Goal: Book appointment/travel/reservation

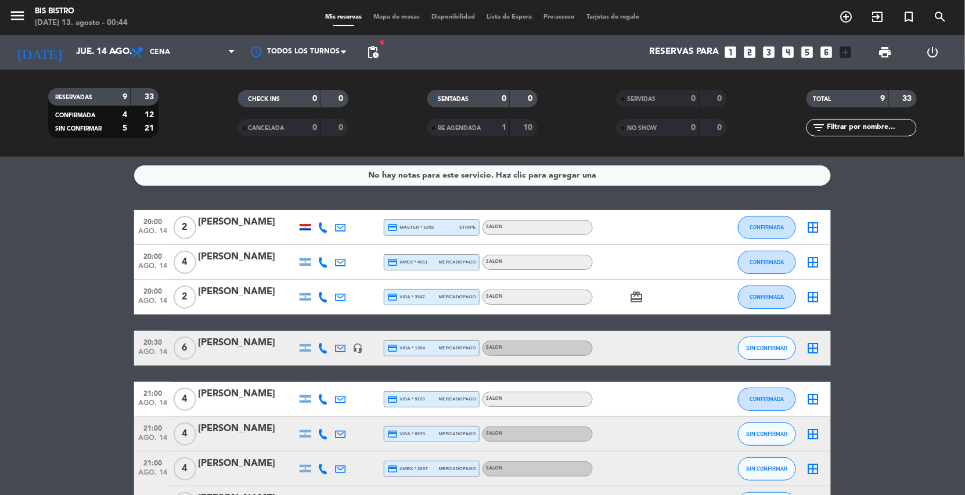
click at [103, 52] on input "jue. 14 ago." at bounding box center [127, 52] width 115 height 22
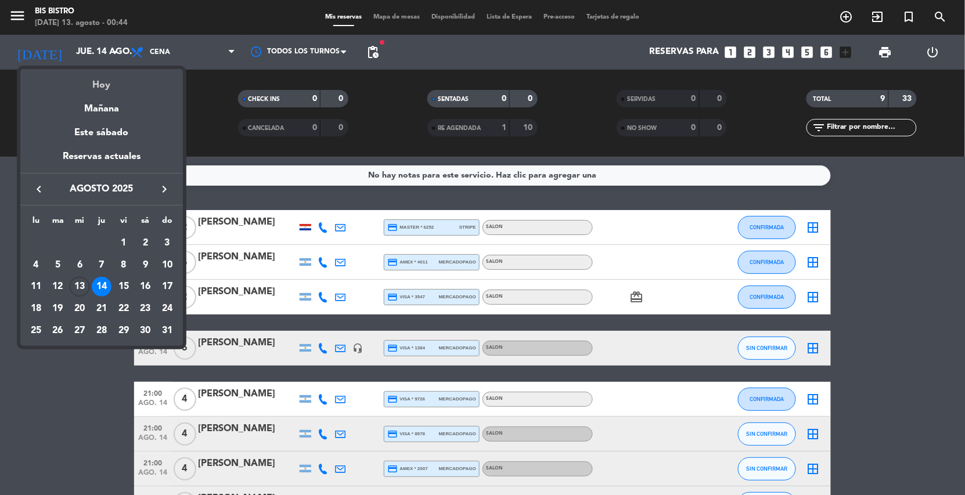
click at [97, 89] on div "Hoy" at bounding box center [101, 81] width 162 height 24
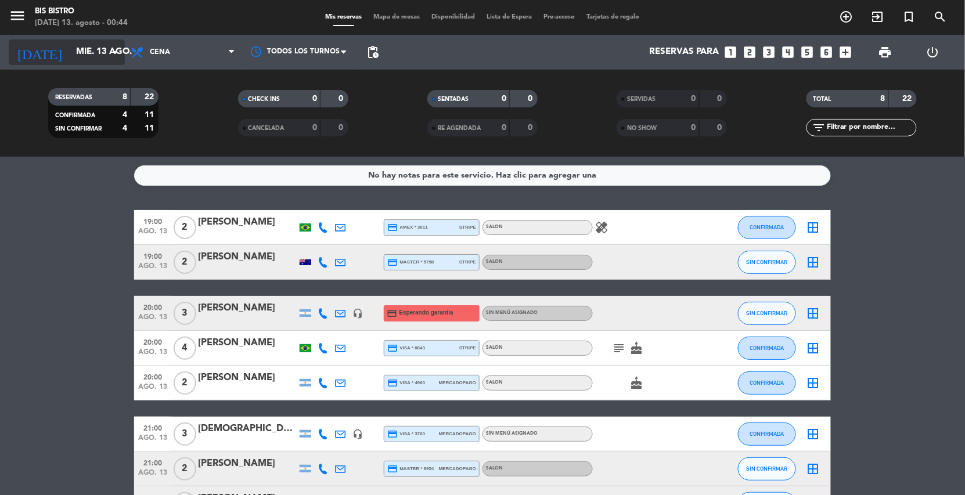
click at [110, 51] on icon "arrow_drop_down" at bounding box center [115, 52] width 14 height 14
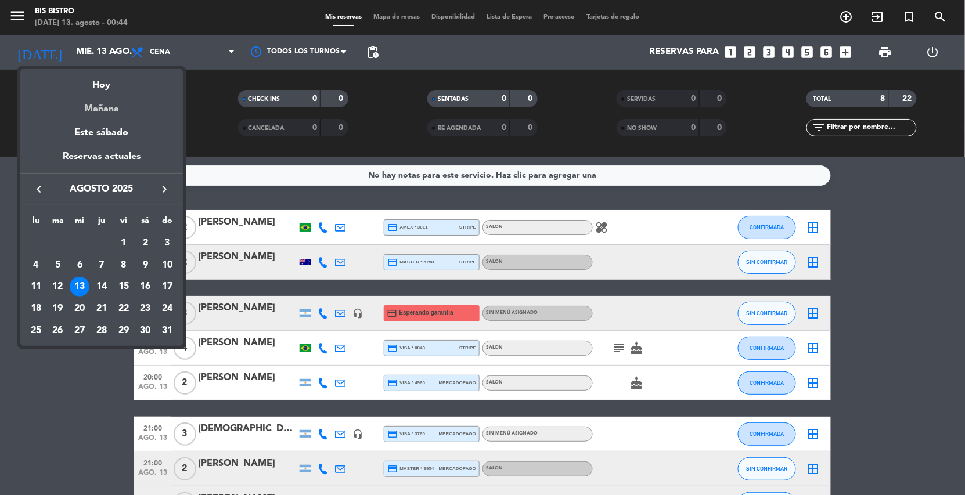
click at [118, 99] on div "Mañana" at bounding box center [101, 105] width 162 height 24
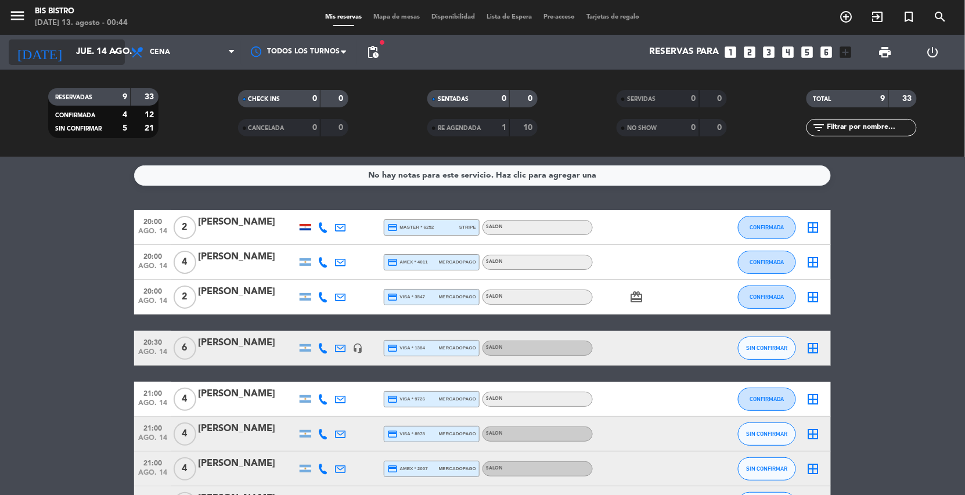
click at [93, 54] on input "jue. 14 ago." at bounding box center [127, 52] width 115 height 22
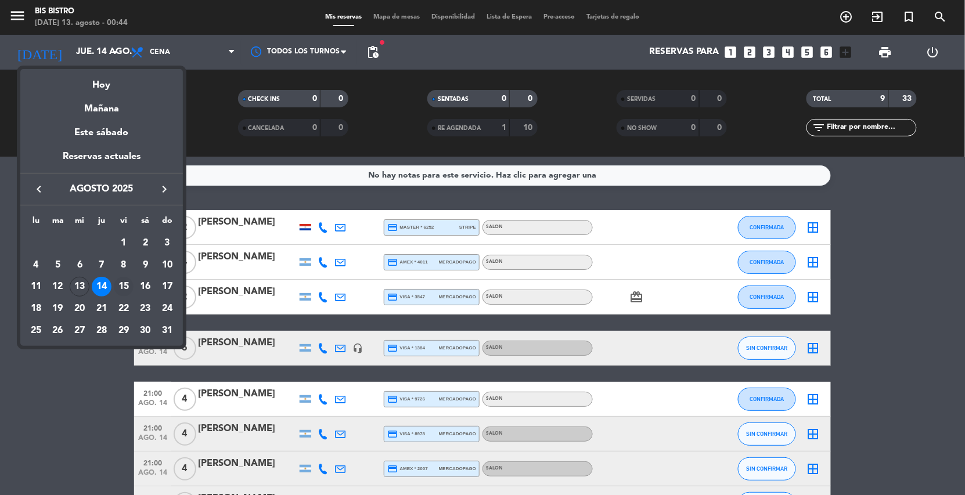
click at [127, 287] on div "15" at bounding box center [124, 287] width 20 height 20
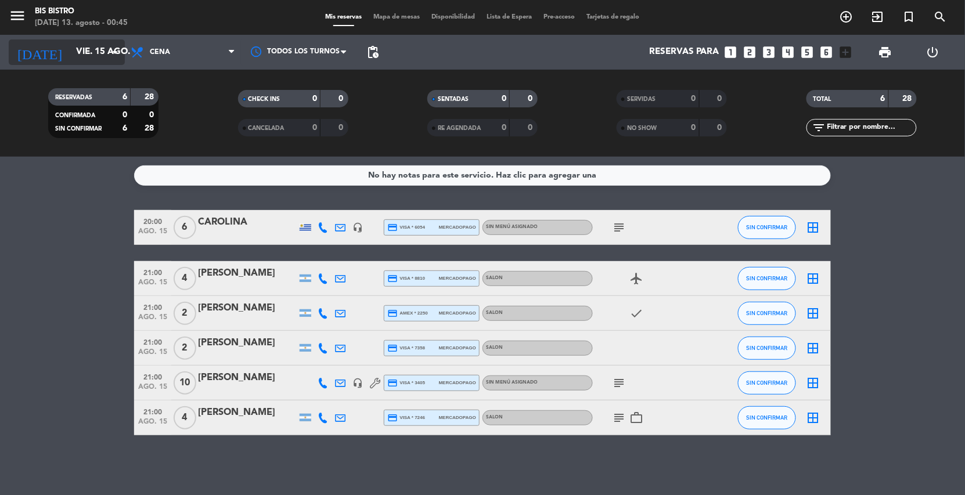
click at [110, 56] on icon "arrow_drop_down" at bounding box center [115, 52] width 14 height 14
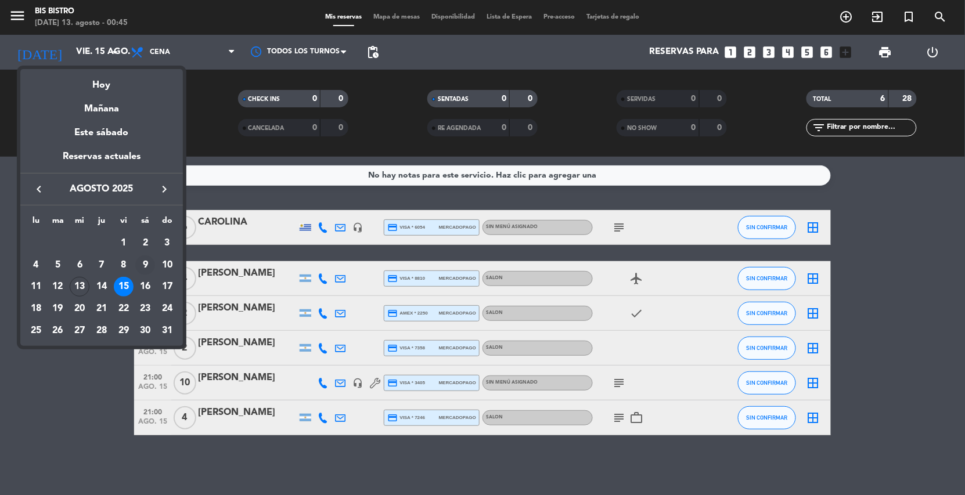
drag, startPoint x: 146, startPoint y: 278, endPoint x: 145, endPoint y: 269, distance: 8.9
click at [146, 275] on tbody "[DATE] 2 3 4 5 6 7 8 9 10 11 12 13 14 15 16 17 18 19 20 21 22 23 24 25 26 27 28…" at bounding box center [101, 286] width 153 height 109
click at [132, 281] on div "15" at bounding box center [124, 287] width 20 height 20
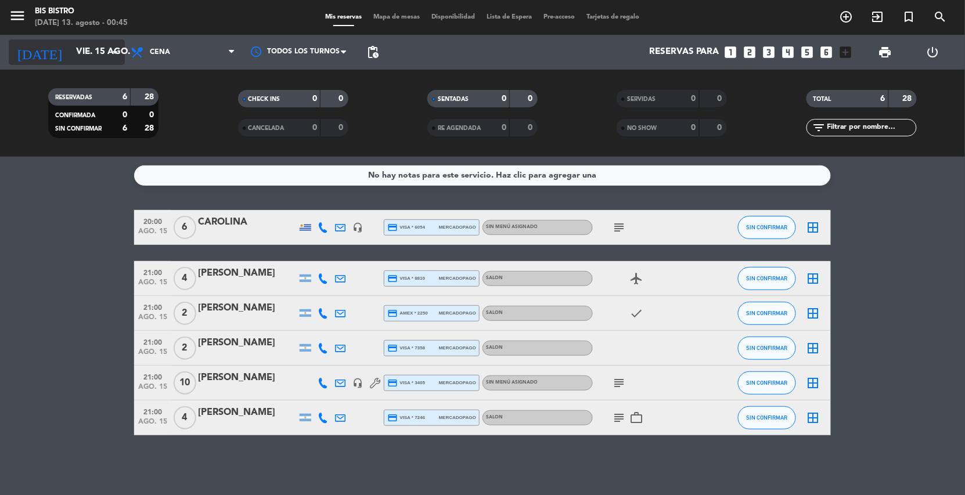
click at [110, 53] on icon "arrow_drop_down" at bounding box center [115, 52] width 14 height 14
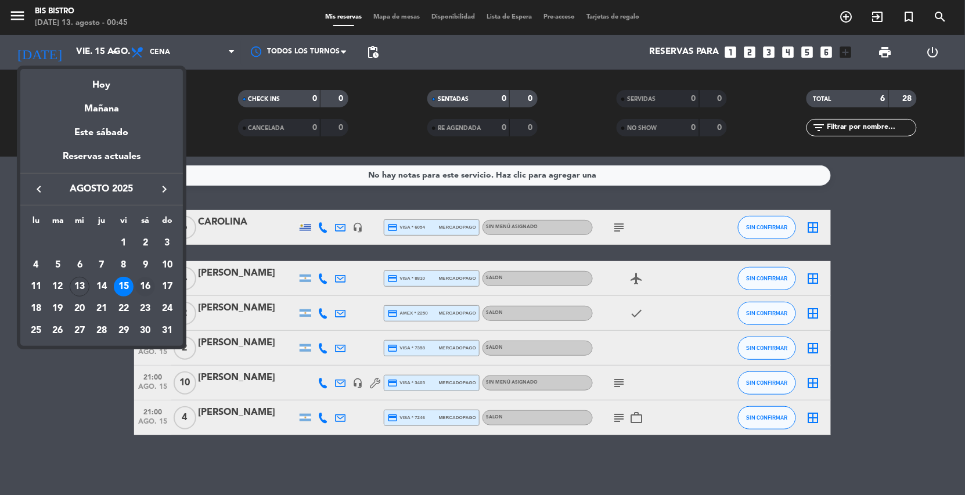
click at [146, 282] on div "16" at bounding box center [145, 287] width 20 height 20
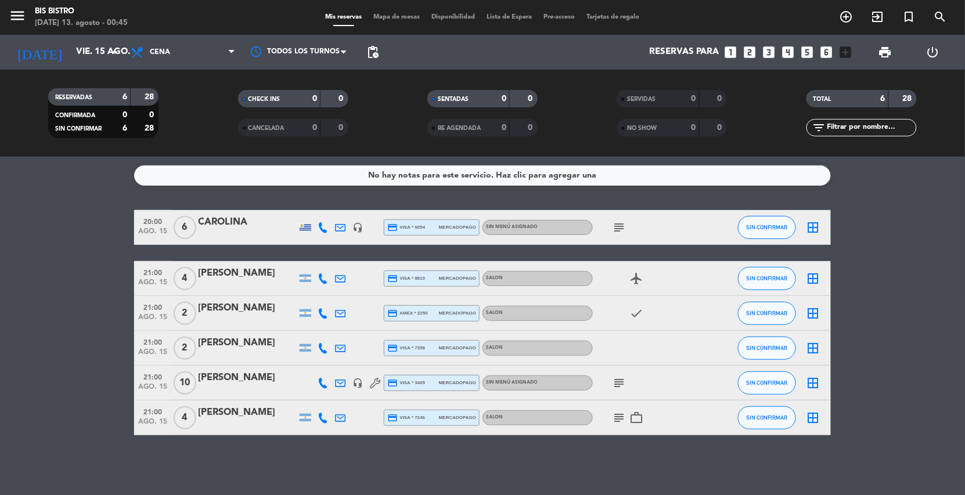
type input "sáb. 16 ago."
